Goal: Information Seeking & Learning: Learn about a topic

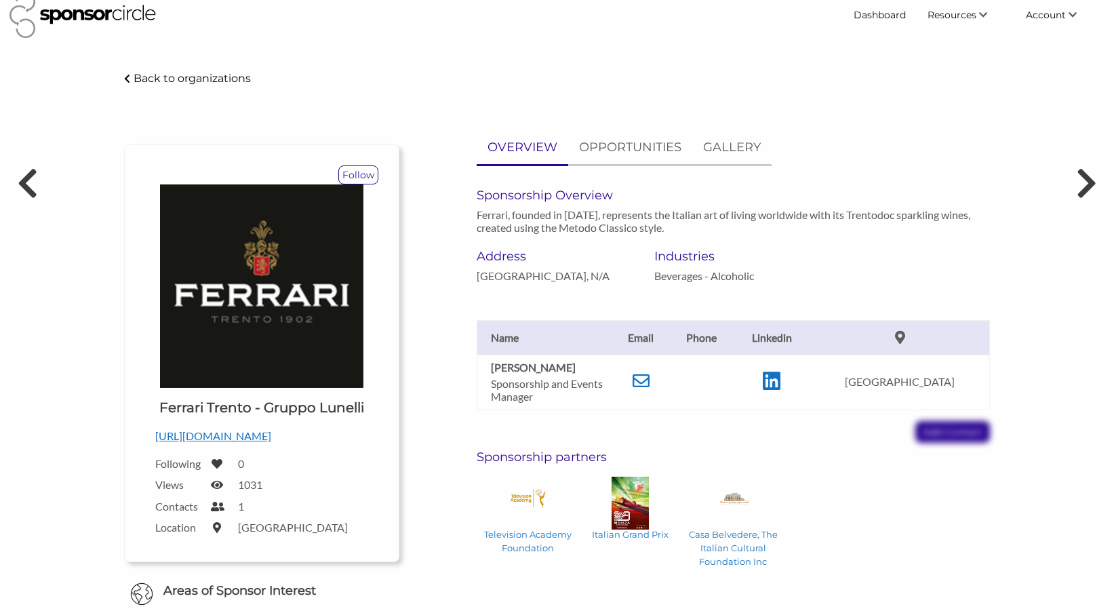
scroll to position [18, 0]
click at [632, 152] on p "OPPORTUNITIES" at bounding box center [630, 148] width 102 height 20
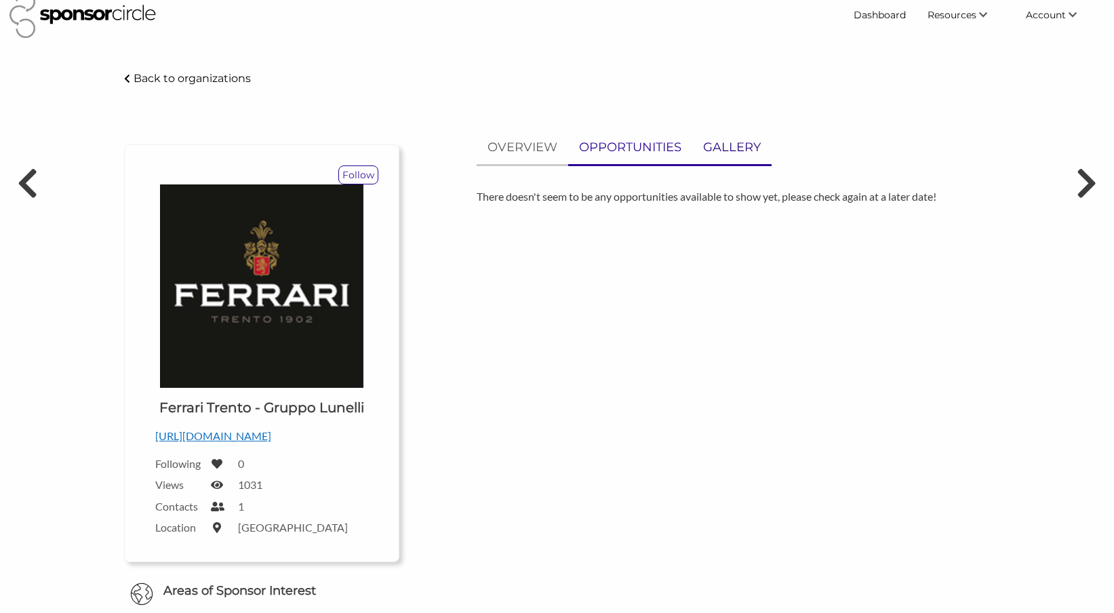
click at [739, 152] on p "GALLERY" at bounding box center [732, 148] width 58 height 20
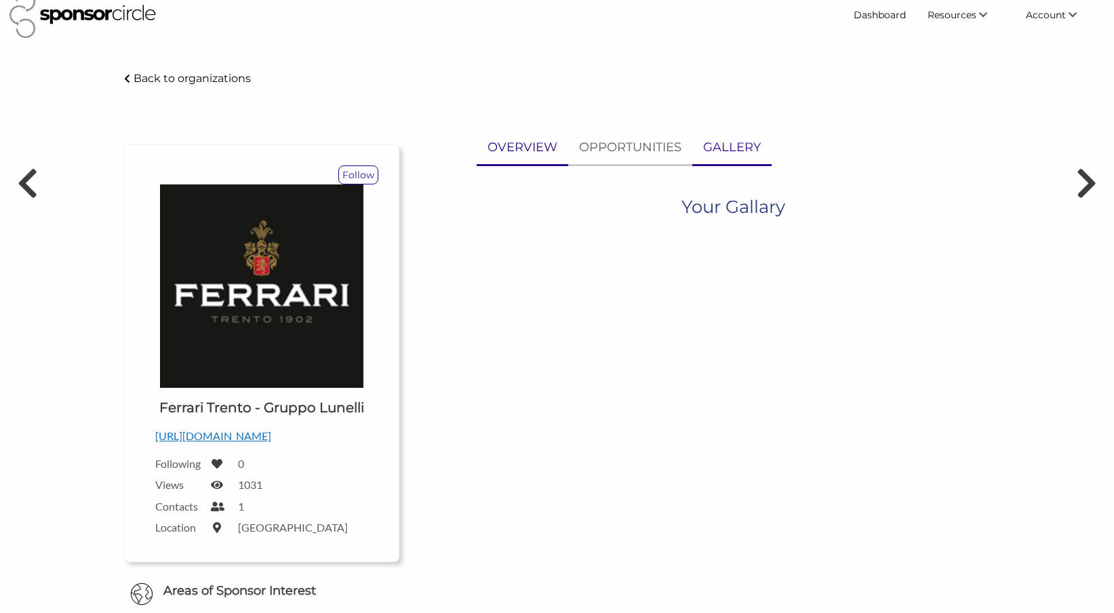
click at [534, 147] on p "OVERVIEW" at bounding box center [522, 148] width 70 height 20
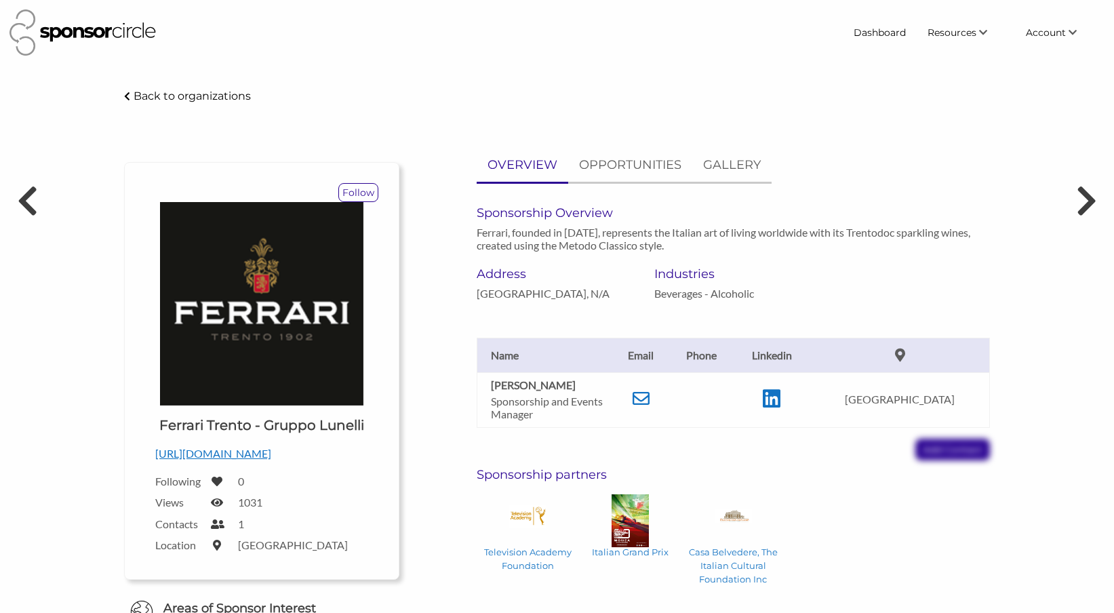
scroll to position [0, 0]
click at [649, 402] on icon at bounding box center [640, 398] width 17 height 17
click at [405, 1] on header "Dashboard Resources Find New Partners Virtual Coffee Series Sponsorship News Jo…" at bounding box center [557, 33] width 1114 height 66
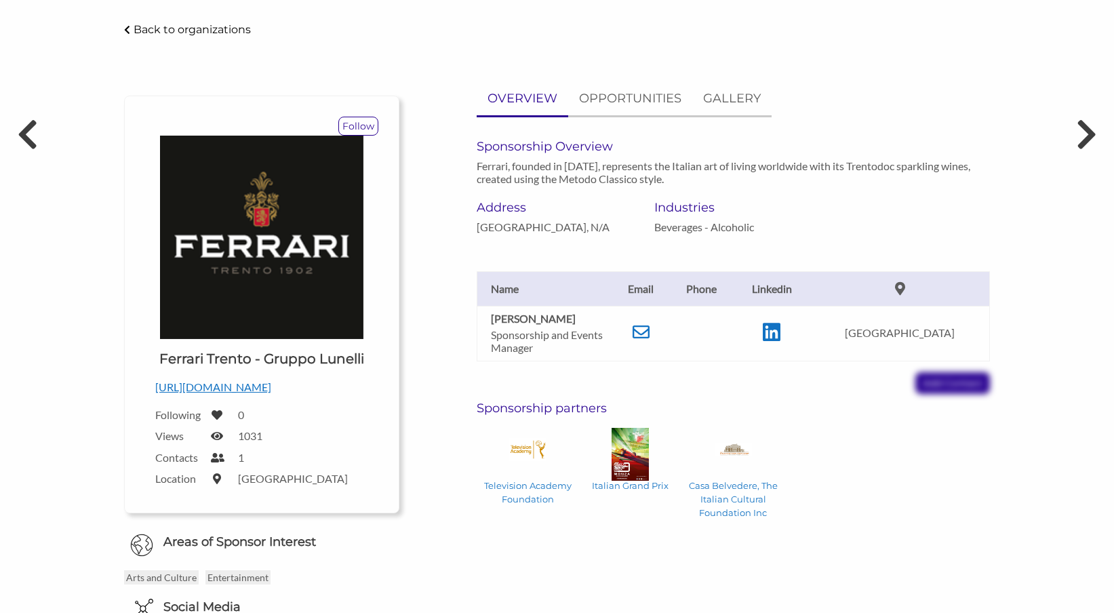
scroll to position [67, 0]
click at [649, 333] on icon at bounding box center [640, 331] width 17 height 17
